Goal: Task Accomplishment & Management: Manage account settings

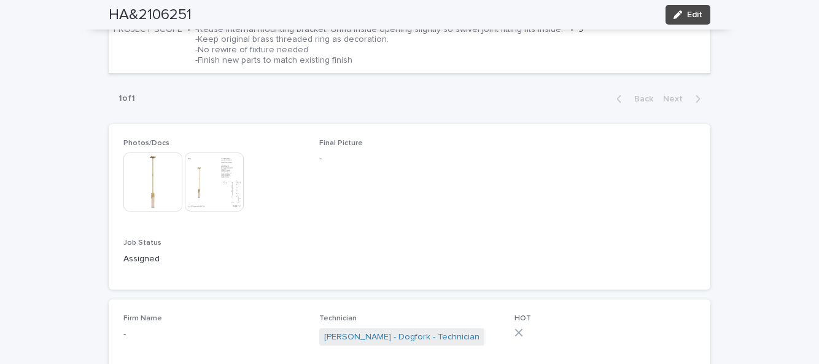
scroll to position [505, 0]
click at [694, 15] on span "Edit" at bounding box center [694, 14] width 15 height 9
click at [693, 13] on span "Edit" at bounding box center [694, 14] width 15 height 9
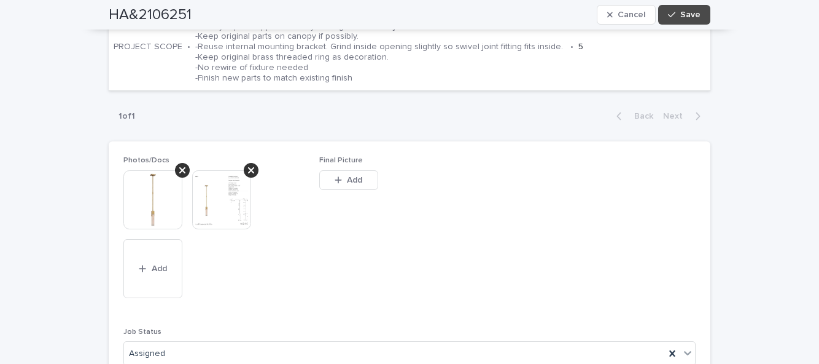
scroll to position [555, 0]
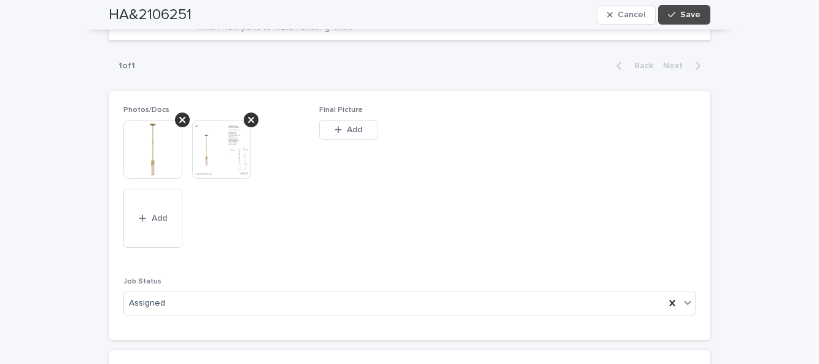
click at [156, 216] on span "Add" at bounding box center [159, 218] width 15 height 9
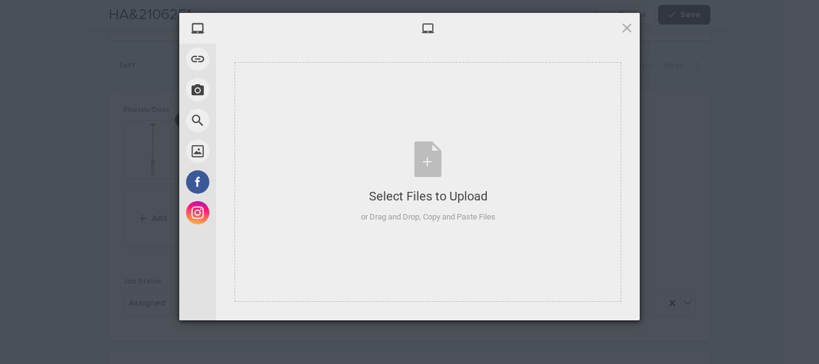
click at [427, 178] on div "Select Files to Upload or Drag and Drop, Copy and Paste Files" at bounding box center [428, 182] width 134 height 82
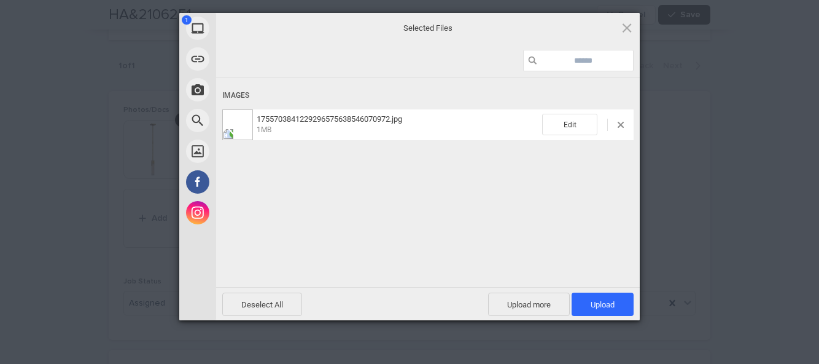
click at [534, 307] on span "Upload more" at bounding box center [529, 303] width 82 height 23
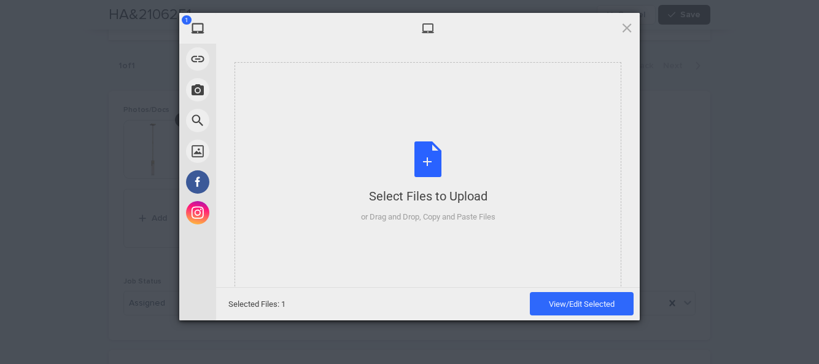
click at [434, 177] on div "Select Files to Upload or Drag and Drop, Copy and Paste Files" at bounding box center [428, 182] width 134 height 82
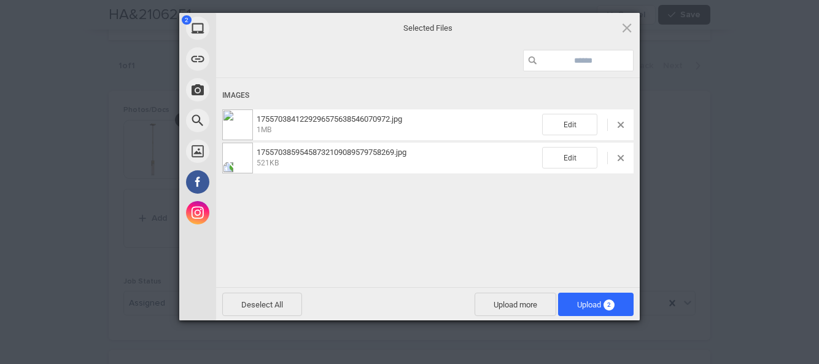
click at [525, 302] on span "Upload more" at bounding box center [516, 303] width 82 height 23
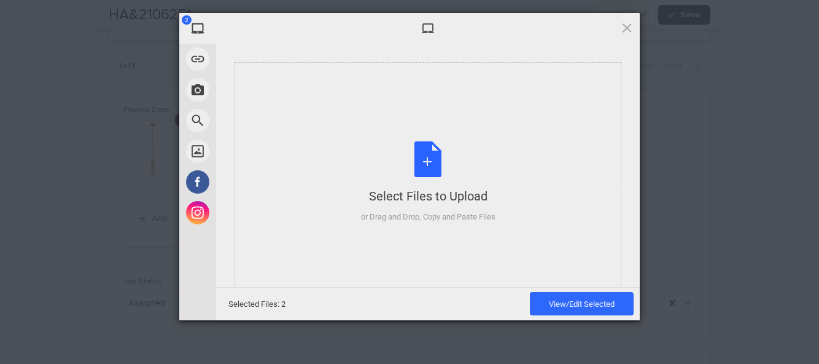
click at [426, 165] on div "Select Files to Upload or Drag and Drop, Copy and Paste Files" at bounding box center [428, 182] width 134 height 82
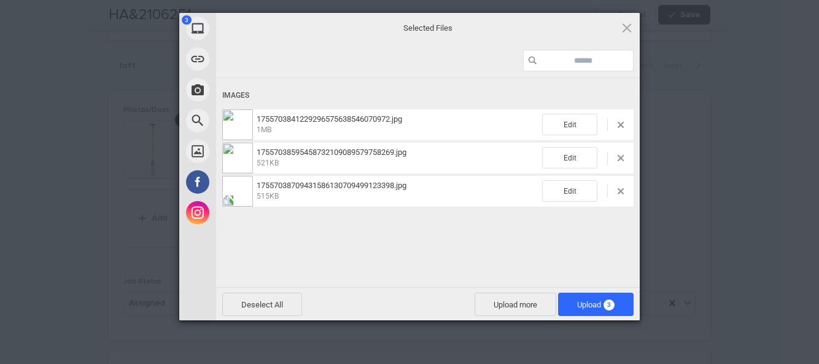
click at [611, 293] on span "Upload 3" at bounding box center [596, 303] width 76 height 23
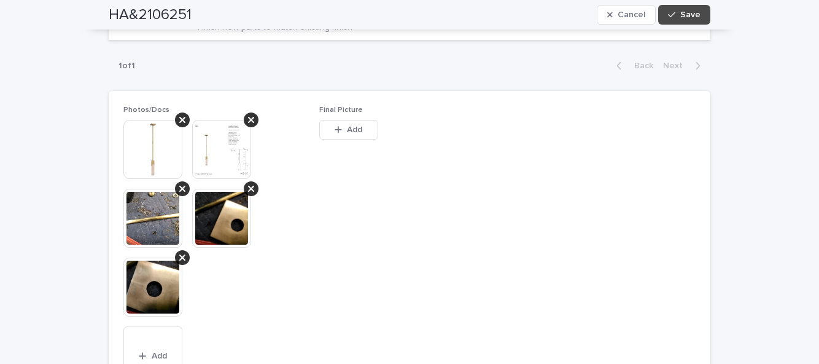
scroll to position [624, 0]
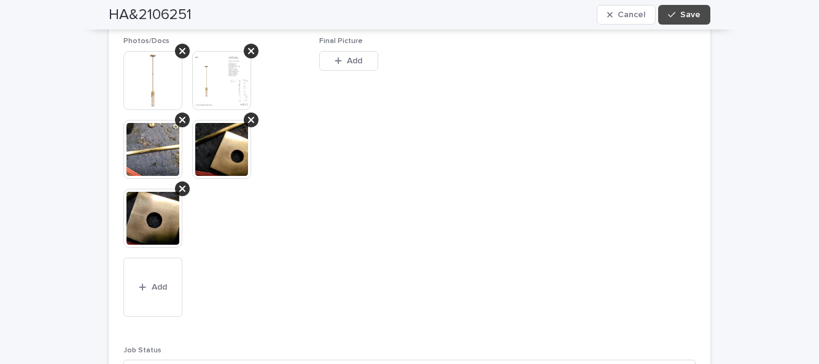
click at [683, 12] on span "Save" at bounding box center [690, 14] width 20 height 9
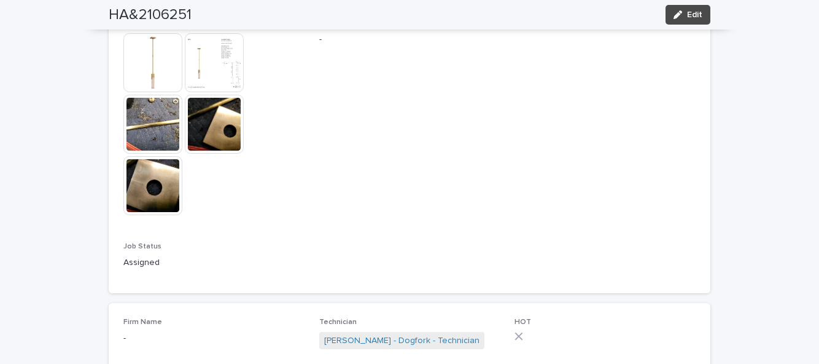
scroll to position [566, 0]
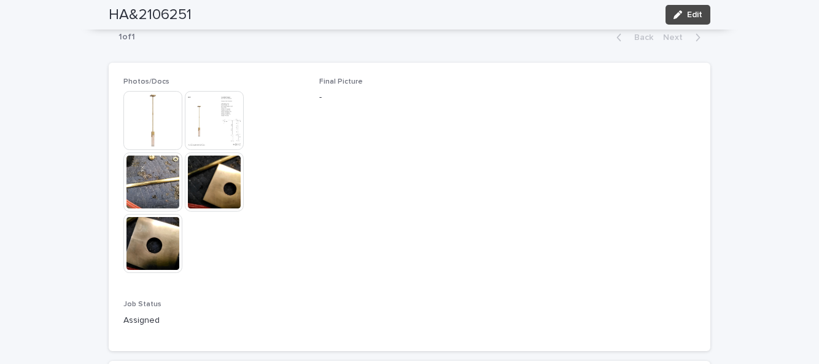
click at [695, 12] on span "Edit" at bounding box center [694, 14] width 15 height 9
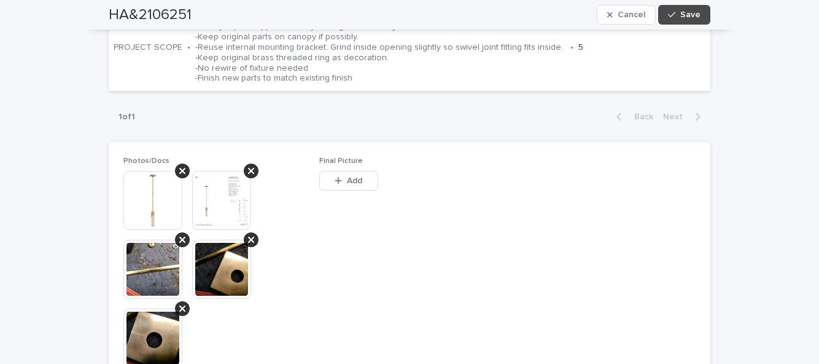
scroll to position [655, 0]
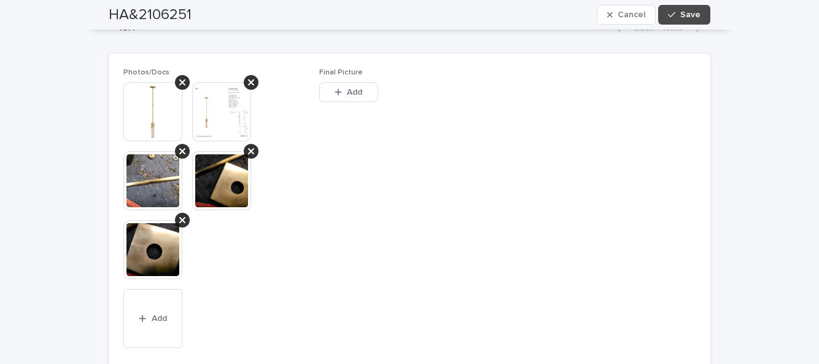
click at [347, 91] on span "Add" at bounding box center [354, 92] width 15 height 9
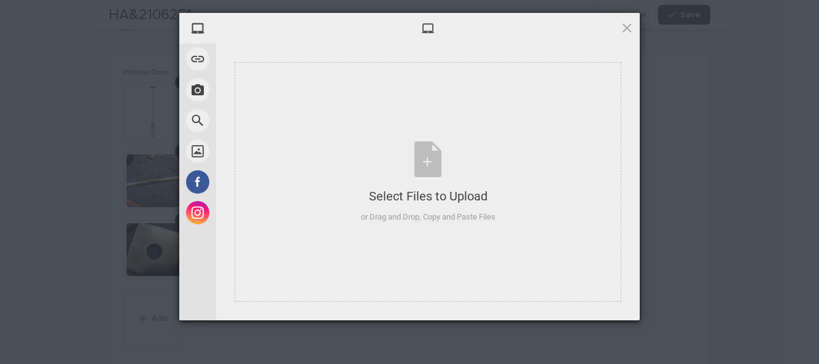
click at [429, 178] on div "Select Files to Upload or Drag and Drop, Copy and Paste Files" at bounding box center [428, 182] width 134 height 82
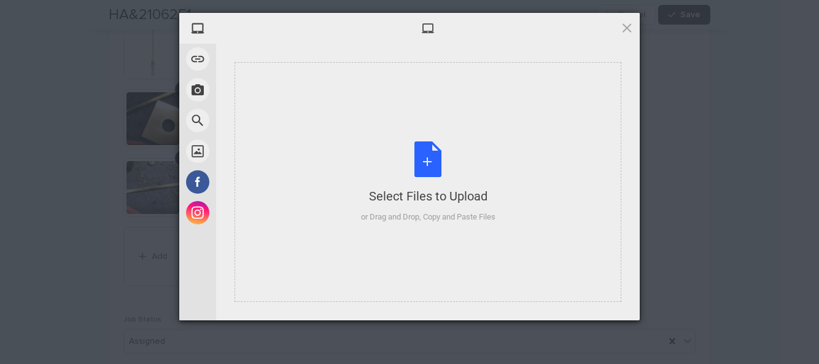
scroll to position [624, 0]
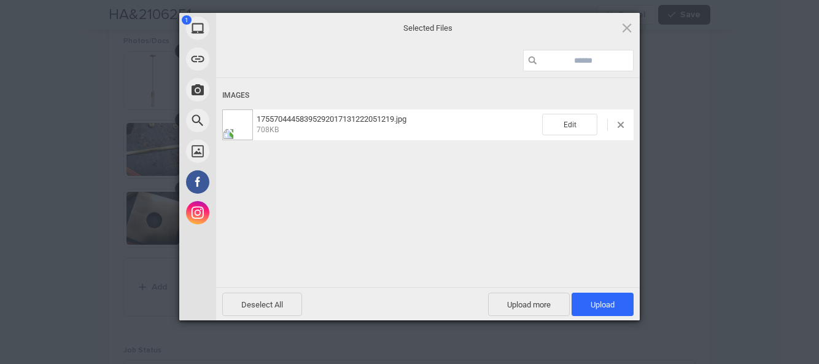
click at [528, 302] on span "Upload more" at bounding box center [529, 303] width 82 height 23
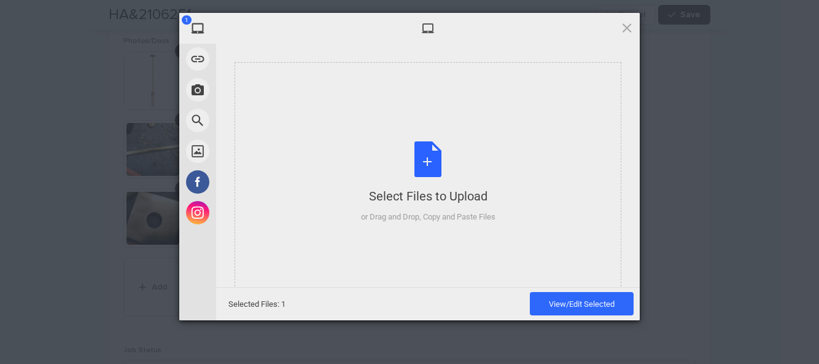
click at [446, 163] on div "Select Files to Upload or Drag and Drop, Copy and Paste Files" at bounding box center [428, 182] width 134 height 82
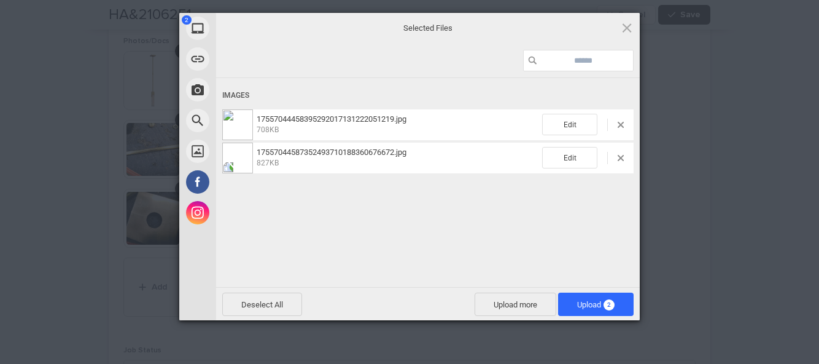
click at [512, 305] on span "Upload more" at bounding box center [516, 303] width 82 height 23
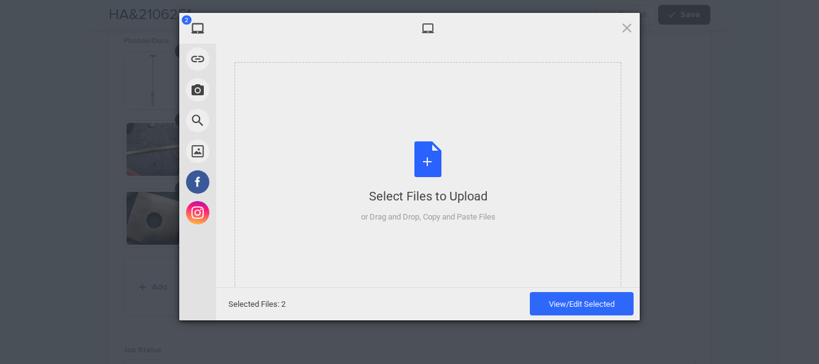
click at [427, 164] on div "Select Files to Upload or Drag and Drop, Copy and Paste Files" at bounding box center [428, 182] width 134 height 82
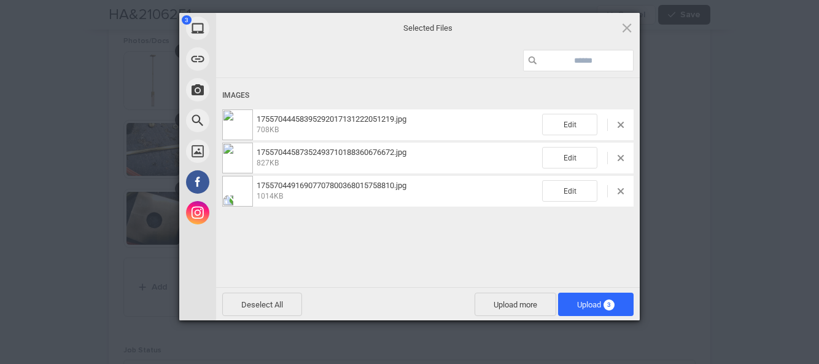
click at [615, 300] on span "Upload 3" at bounding box center [596, 303] width 76 height 23
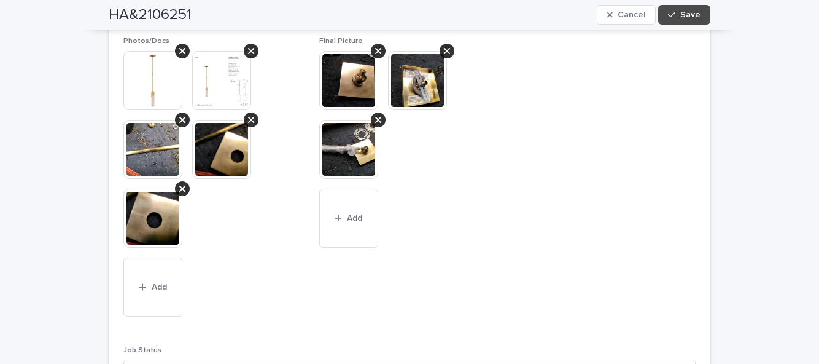
click at [695, 6] on button "Save" at bounding box center [684, 15] width 52 height 20
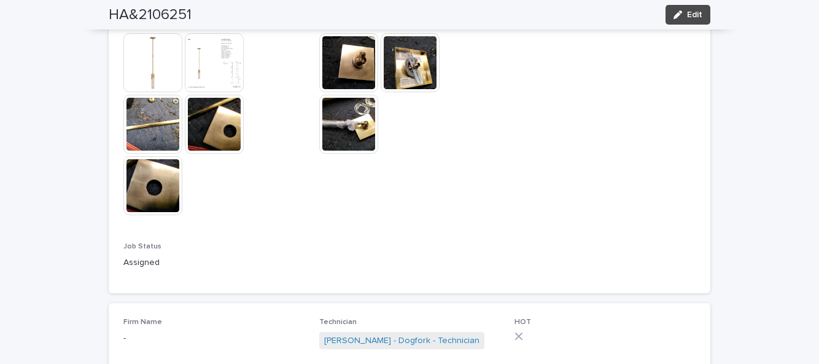
scroll to position [566, 0]
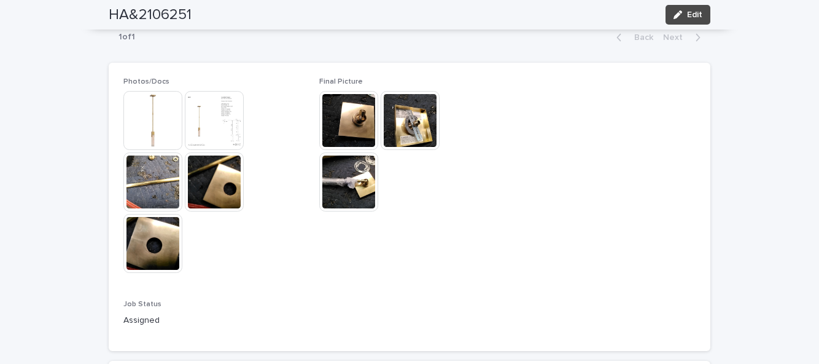
click at [802, 209] on div "**********" at bounding box center [409, 42] width 819 height 1078
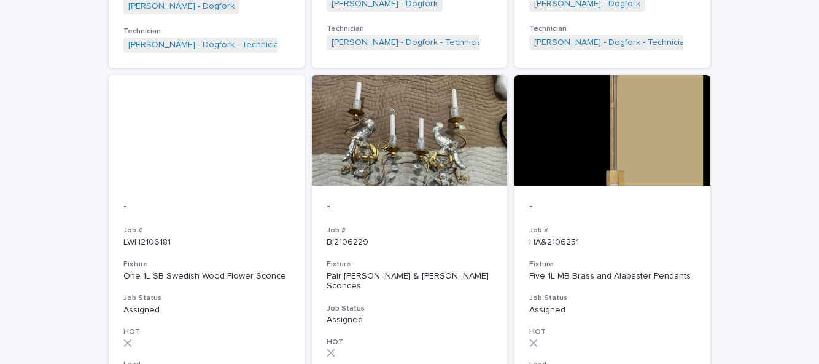
scroll to position [932, 0]
